Goal: Transaction & Acquisition: Purchase product/service

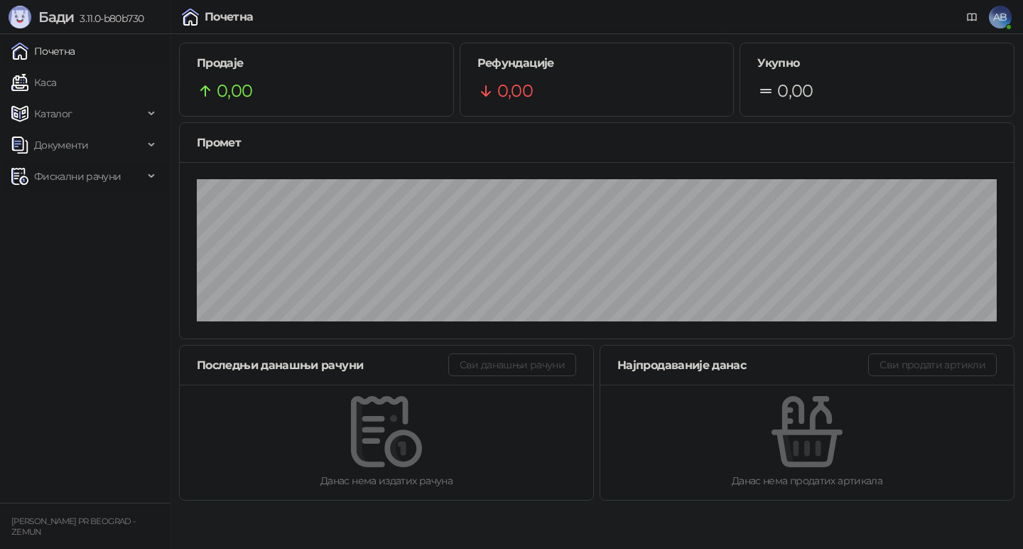
click at [85, 171] on span "Фискални рачуни" at bounding box center [77, 176] width 87 height 28
click at [56, 86] on link "Каса" at bounding box center [33, 82] width 45 height 28
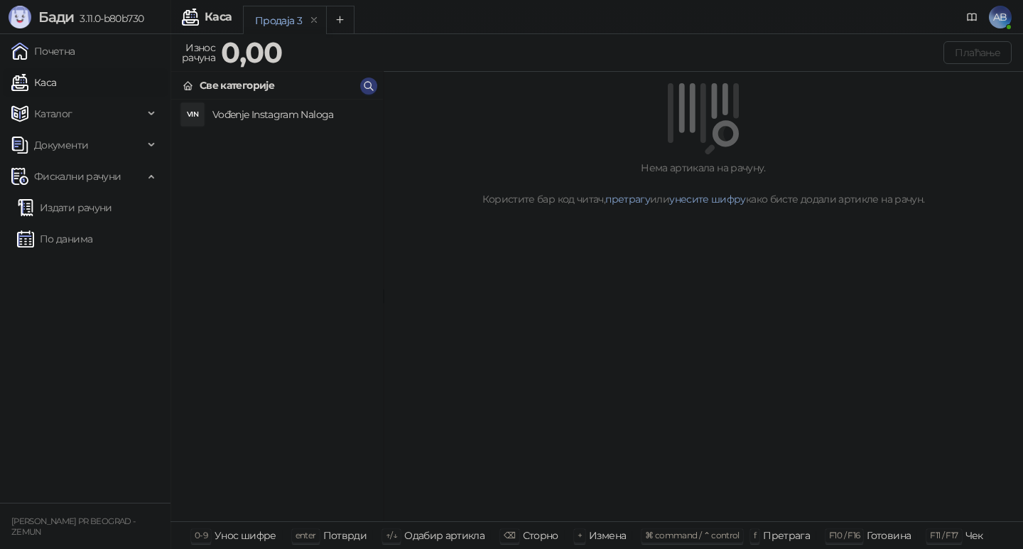
click at [284, 114] on h4 "Vođenje Instagram Naloga" at bounding box center [291, 114] width 159 height 23
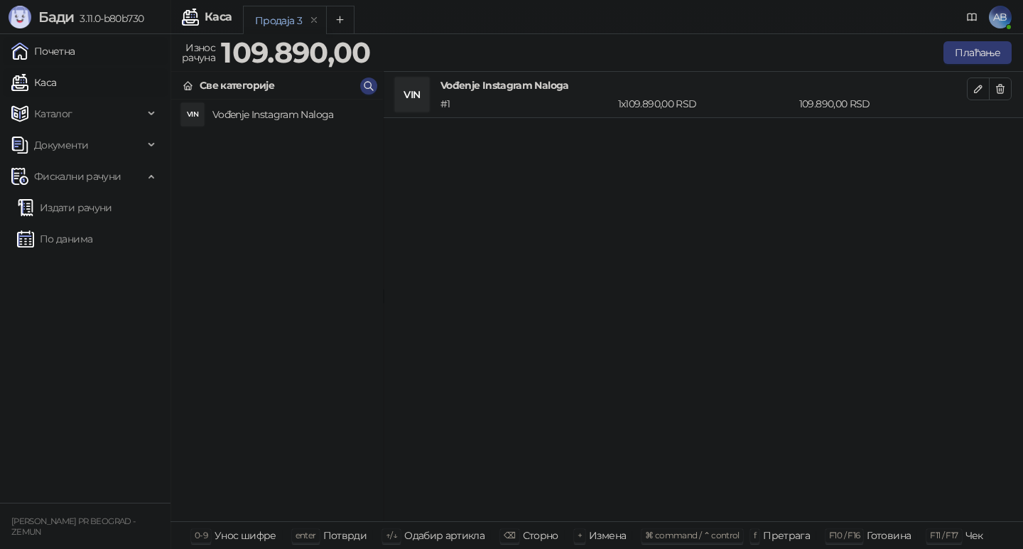
click at [58, 60] on link "Почетна" at bounding box center [43, 51] width 64 height 28
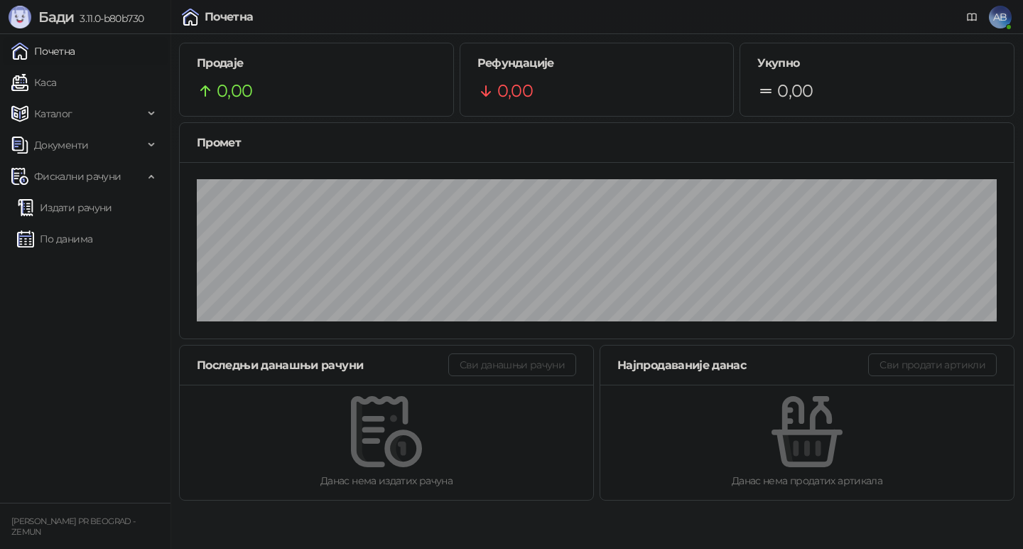
click at [1009, 10] on span "AB" at bounding box center [1000, 17] width 23 height 23
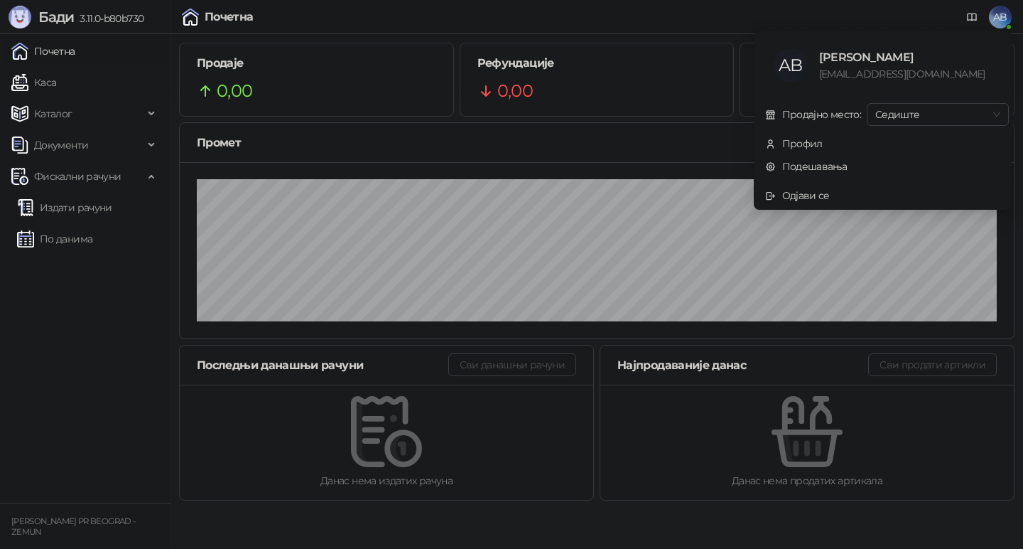
click at [1005, 12] on span "AB" at bounding box center [1000, 17] width 23 height 23
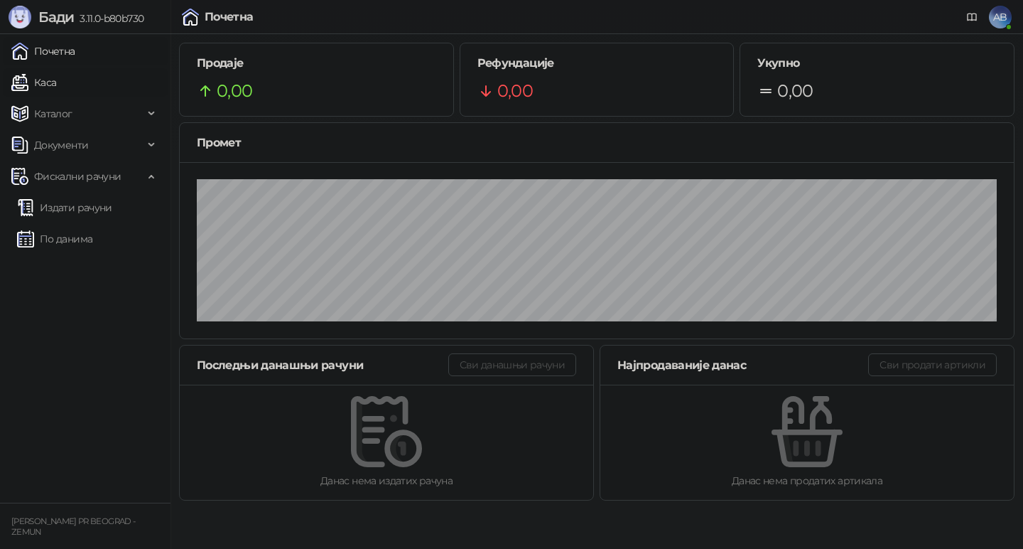
click at [56, 85] on link "Каса" at bounding box center [33, 82] width 45 height 28
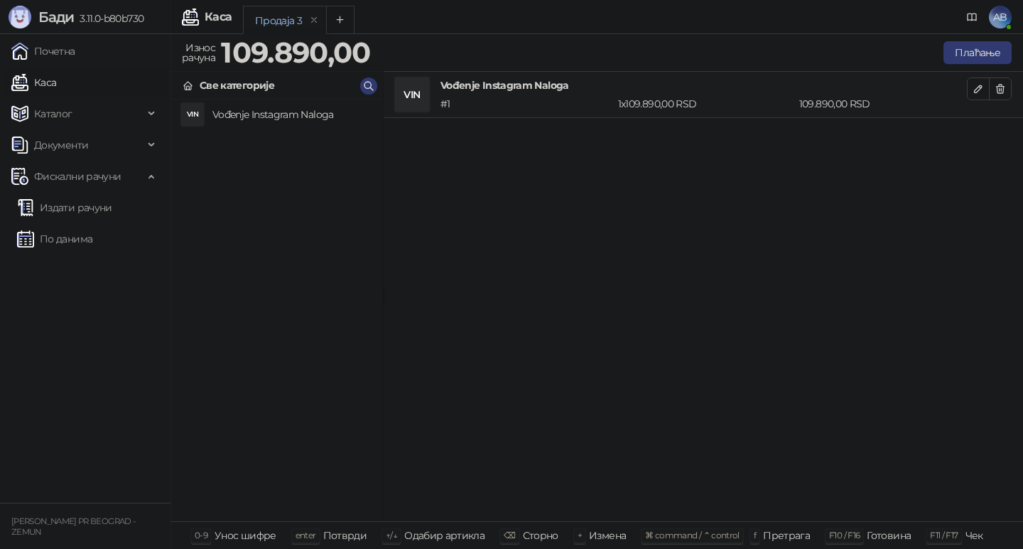
click at [699, 168] on div "VIN Vođenje Instagram Naloga # 1 1 x 109.890,00 RSD 109.890,00 RSD" at bounding box center [703, 297] width 639 height 450
click at [335, 16] on icon "Add tab" at bounding box center [340, 19] width 11 height 11
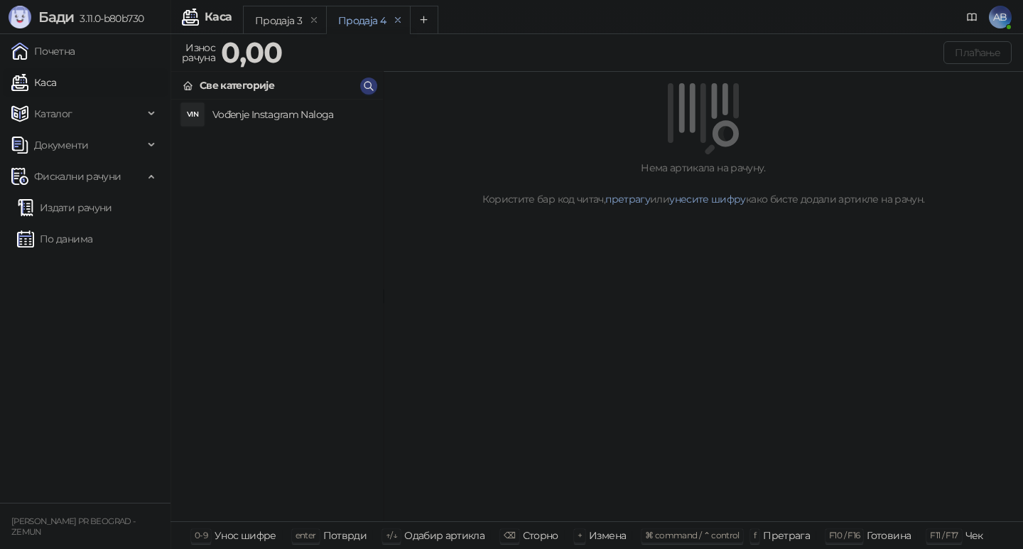
click at [396, 23] on icon "remove" at bounding box center [398, 20] width 10 height 10
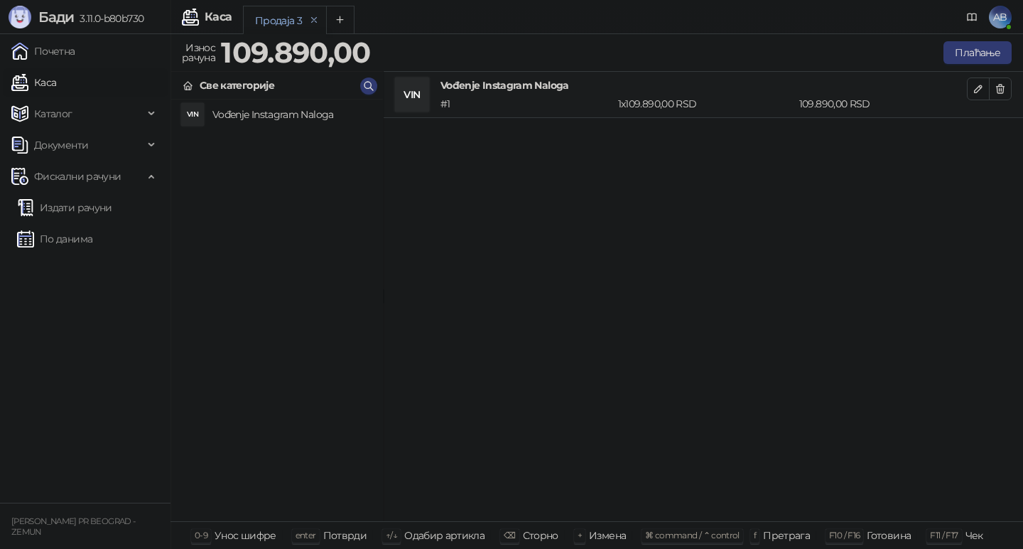
click at [313, 20] on icon "remove" at bounding box center [314, 19] width 5 height 5
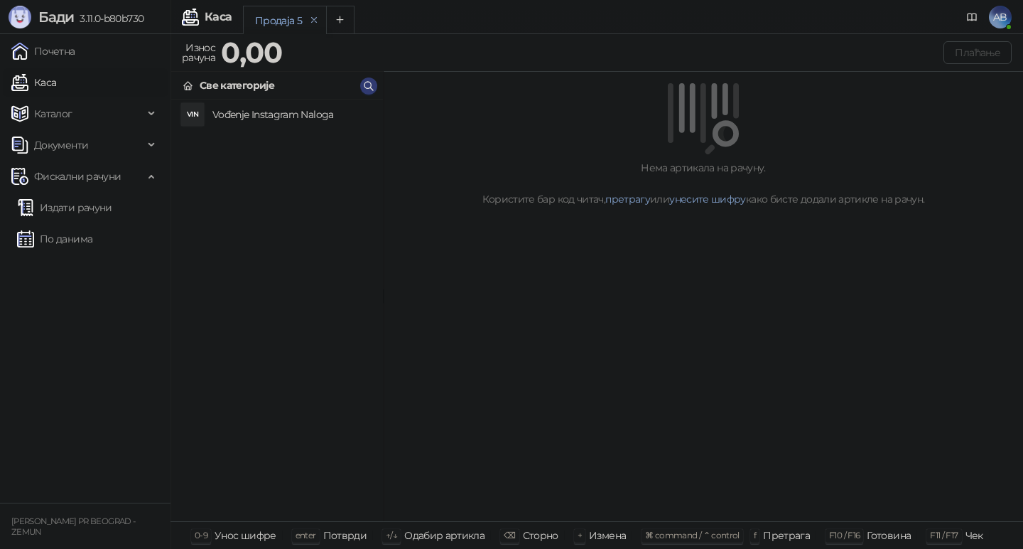
click at [310, 18] on icon "remove" at bounding box center [314, 20] width 10 height 10
click at [310, 18] on icon "remove" at bounding box center [315, 20] width 10 height 10
click at [347, 24] on button "Add tab" at bounding box center [341, 20] width 28 height 28
click at [401, 22] on icon "remove" at bounding box center [402, 20] width 10 height 10
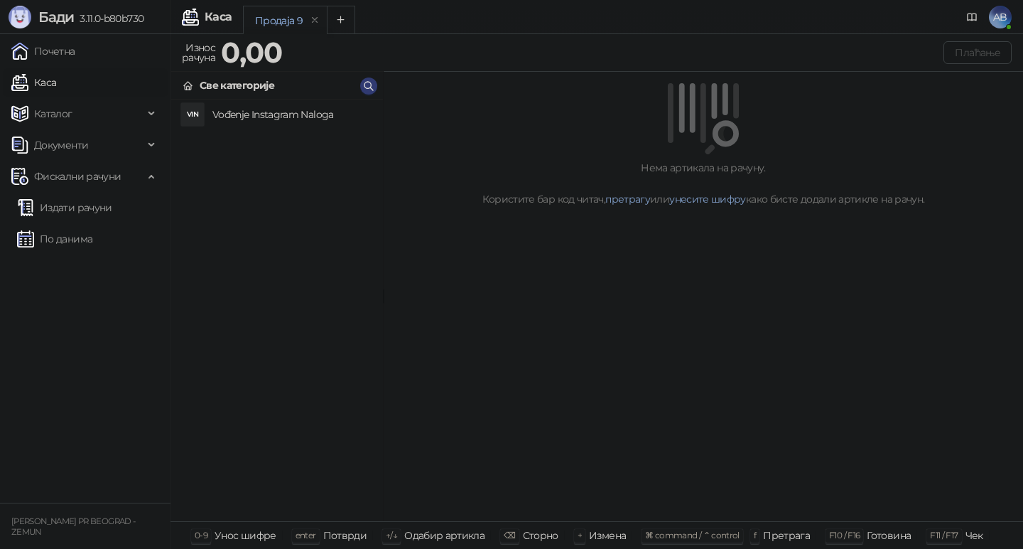
click at [235, 51] on strong "0,00" at bounding box center [251, 52] width 61 height 35
click at [128, 114] on span "Каталог" at bounding box center [77, 113] width 132 height 28
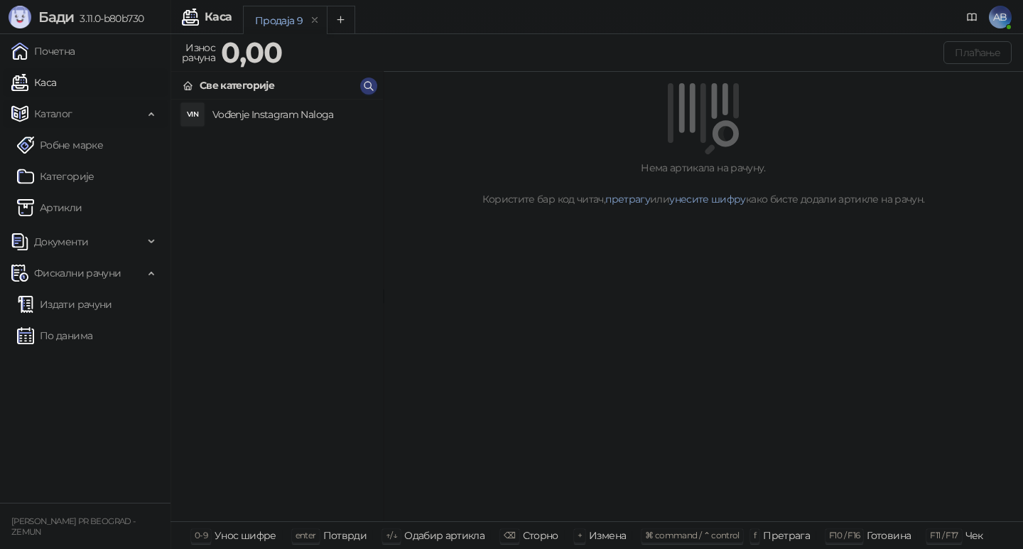
click at [128, 114] on span "Каталог" at bounding box center [77, 113] width 132 height 28
click at [140, 172] on span "Фискални рачуни" at bounding box center [77, 176] width 132 height 28
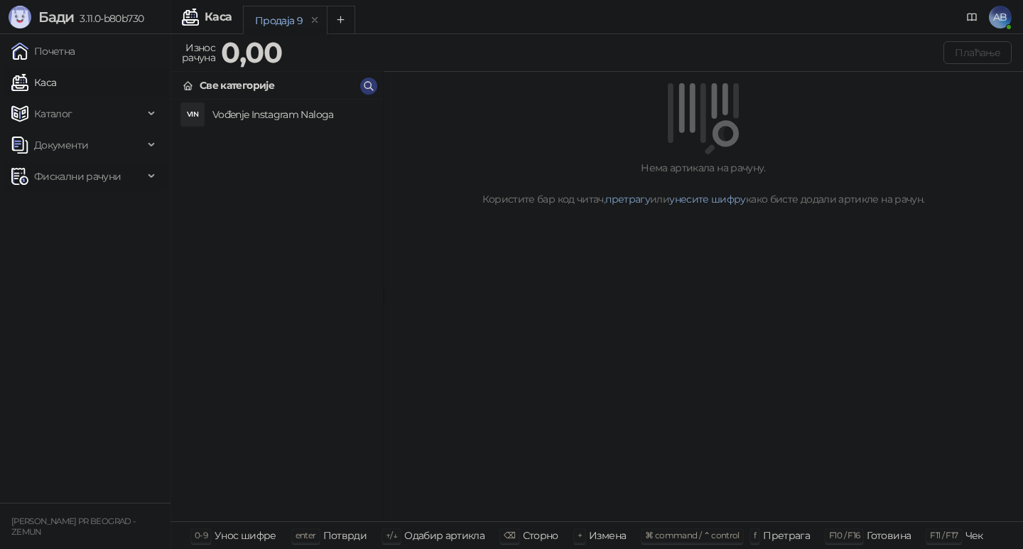
click at [140, 172] on span "Фискални рачуни" at bounding box center [77, 176] width 132 height 28
click at [233, 244] on div "VIN Vođenje Instagram Naloga" at bounding box center [277, 309] width 212 height 421
click at [147, 175] on div "Фискални рачуни" at bounding box center [85, 176] width 165 height 28
click at [257, 113] on h4 "Vođenje Instagram Naloga" at bounding box center [291, 114] width 159 height 23
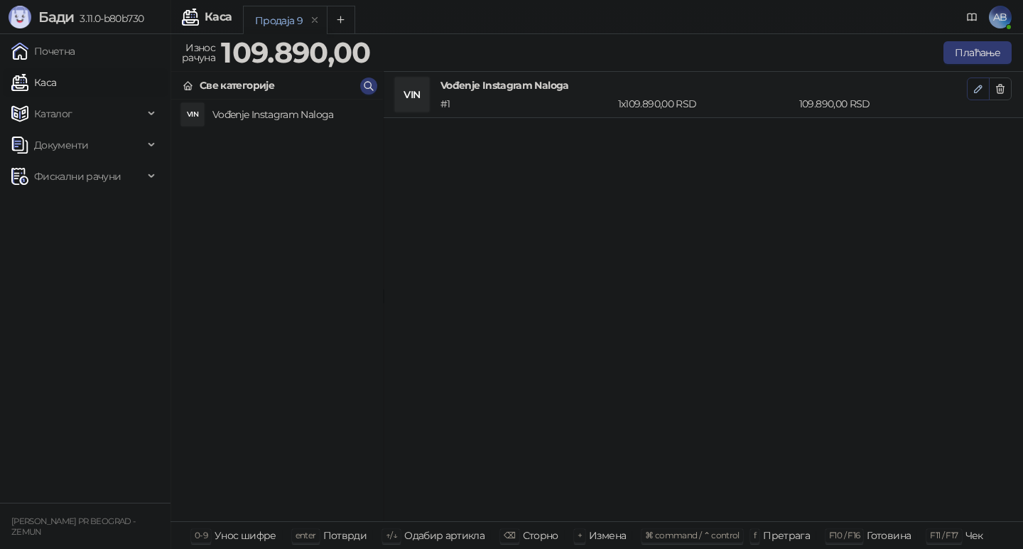
click at [978, 87] on icon "button" at bounding box center [978, 88] width 7 height 7
type input "*"
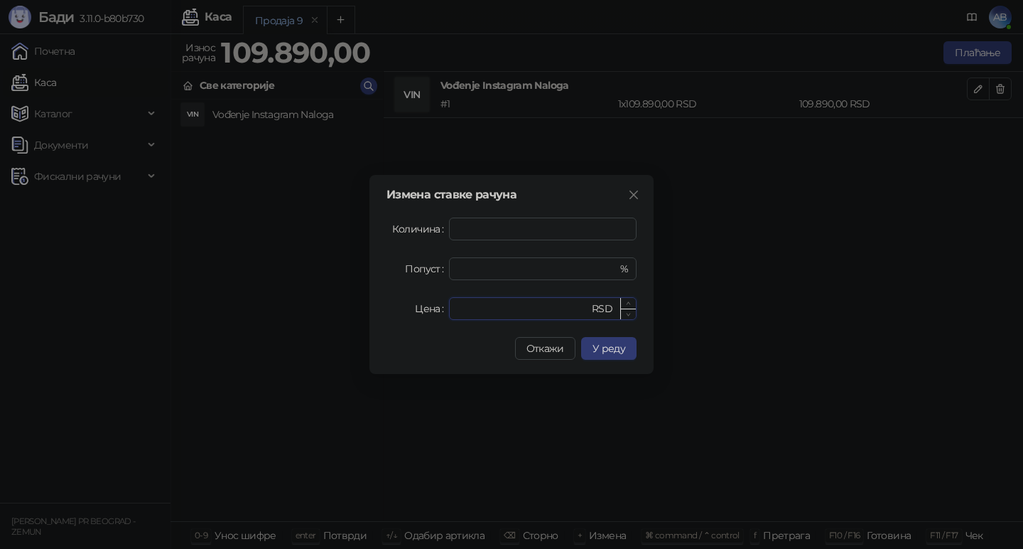
click at [500, 314] on input "******" at bounding box center [523, 308] width 131 height 21
type input "*******"
click at [604, 345] on span "У реду" at bounding box center [609, 348] width 33 height 13
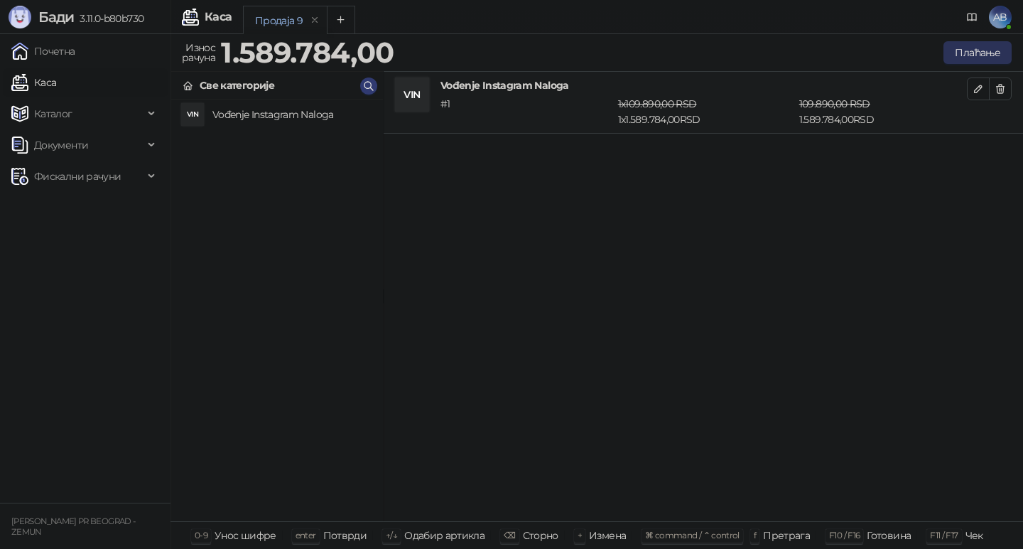
click at [981, 59] on button "Плаћање" at bounding box center [978, 52] width 68 height 23
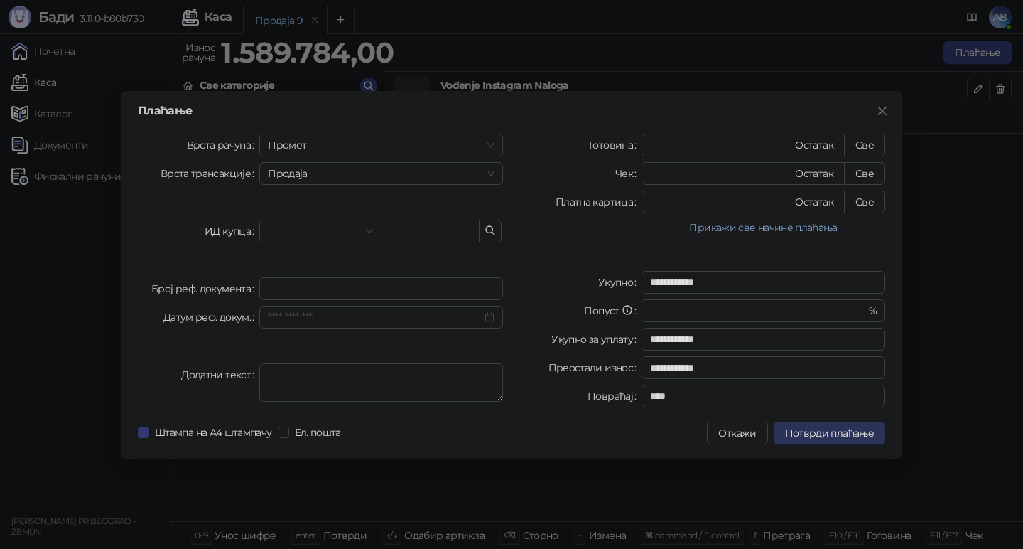
click at [839, 428] on span "Потврди плаћање" at bounding box center [829, 432] width 89 height 13
click at [866, 200] on button "Све" at bounding box center [864, 201] width 41 height 23
type input "*******"
type input "****"
click at [840, 429] on span "Потврди плаћање" at bounding box center [829, 432] width 89 height 13
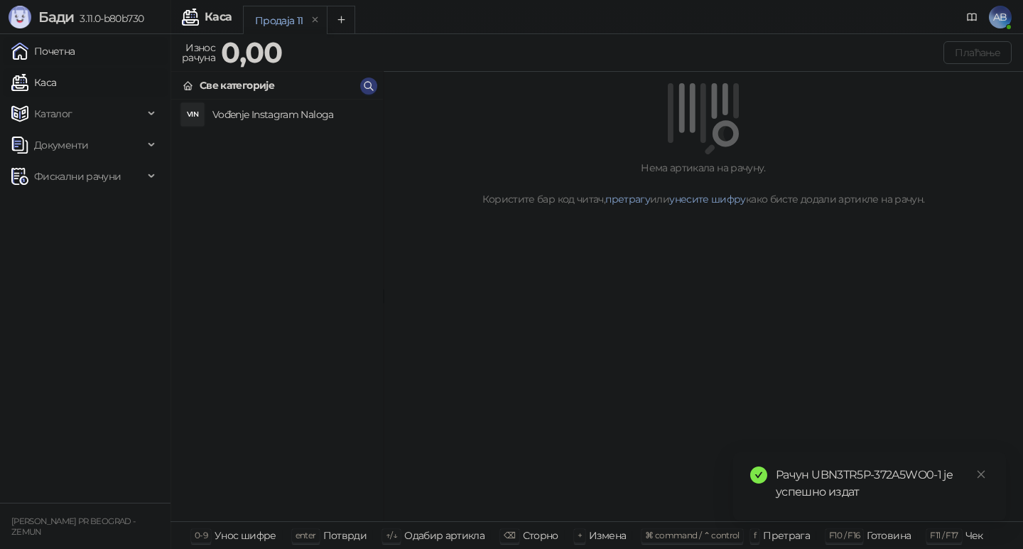
click at [58, 60] on link "Почетна" at bounding box center [43, 51] width 64 height 28
